Goal: Transaction & Acquisition: Obtain resource

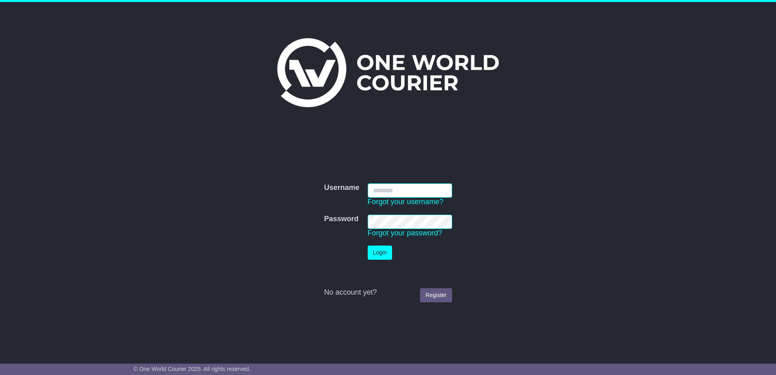
click at [405, 195] on input "Username" at bounding box center [410, 190] width 84 height 14
type input "**********"
click at [368, 245] on button "Login" at bounding box center [380, 252] width 24 height 14
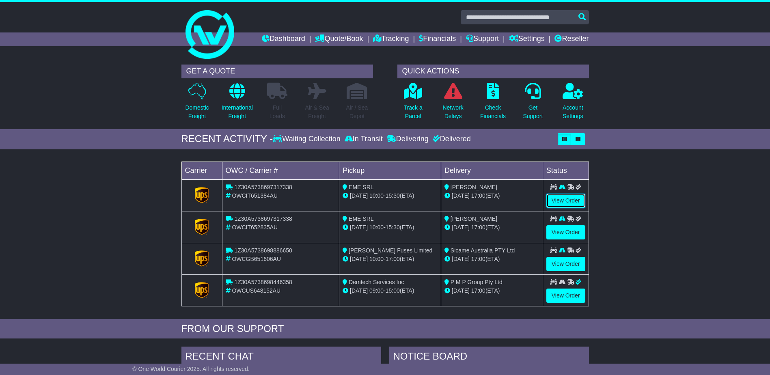
click at [558, 199] on link "View Order" at bounding box center [565, 201] width 39 height 14
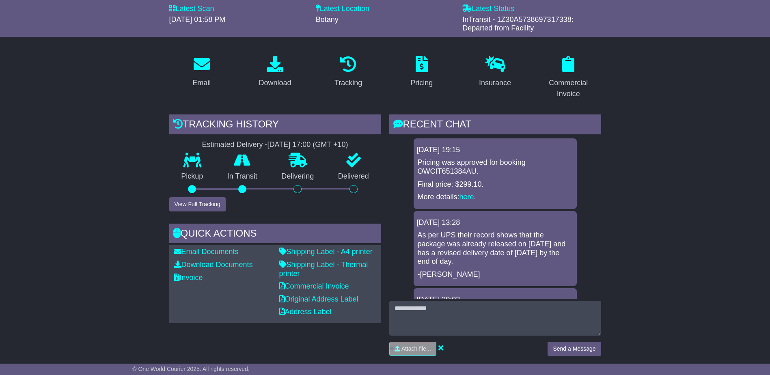
scroll to position [162, 0]
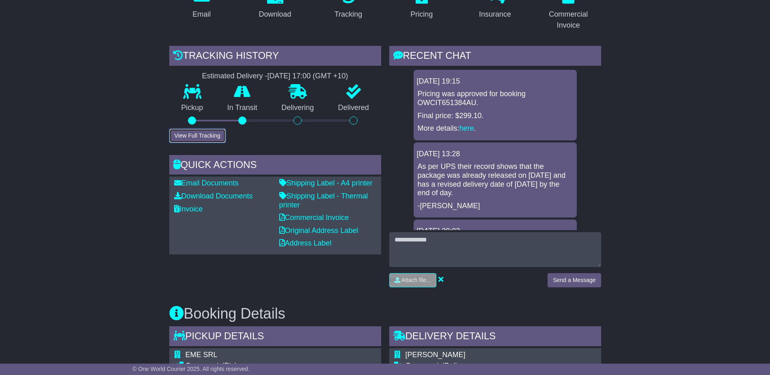
click at [216, 136] on button "View Full Tracking" at bounding box center [197, 136] width 56 height 14
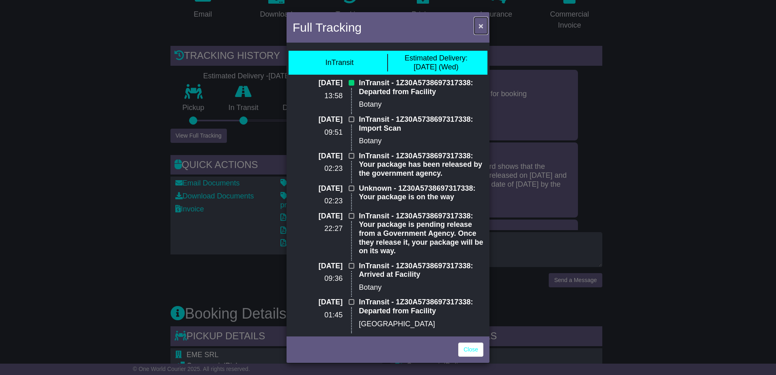
click at [482, 27] on span "×" at bounding box center [480, 25] width 5 height 9
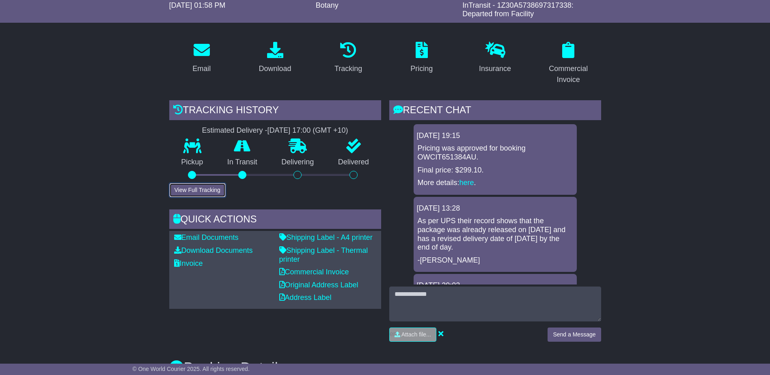
scroll to position [0, 0]
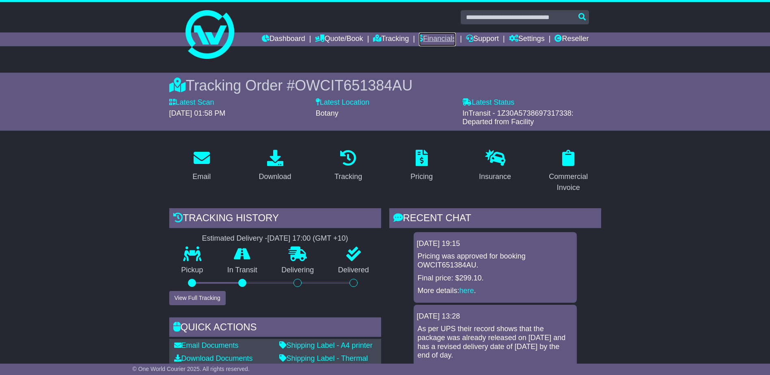
click at [447, 38] on link "Financials" at bounding box center [437, 39] width 37 height 14
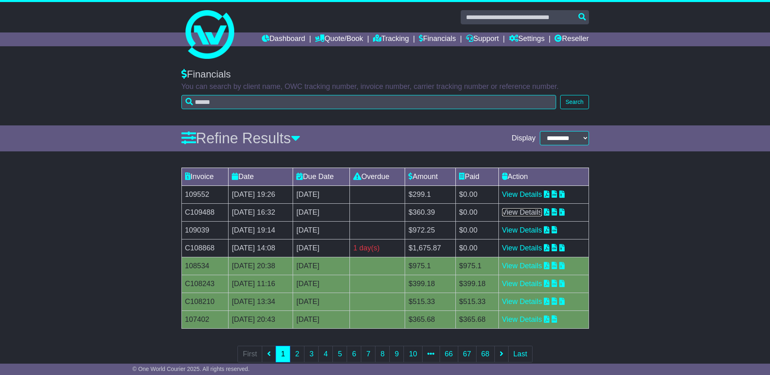
click at [538, 210] on link "View Details" at bounding box center [522, 212] width 40 height 8
click at [533, 192] on link "View Details" at bounding box center [522, 194] width 40 height 8
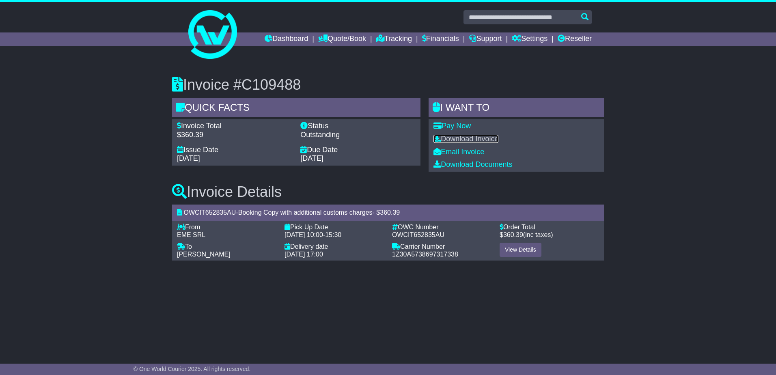
click at [468, 136] on link "Download Invoice" at bounding box center [465, 139] width 65 height 8
click at [451, 138] on link "Download Invoice" at bounding box center [465, 139] width 65 height 8
